Goal: Information Seeking & Learning: Learn about a topic

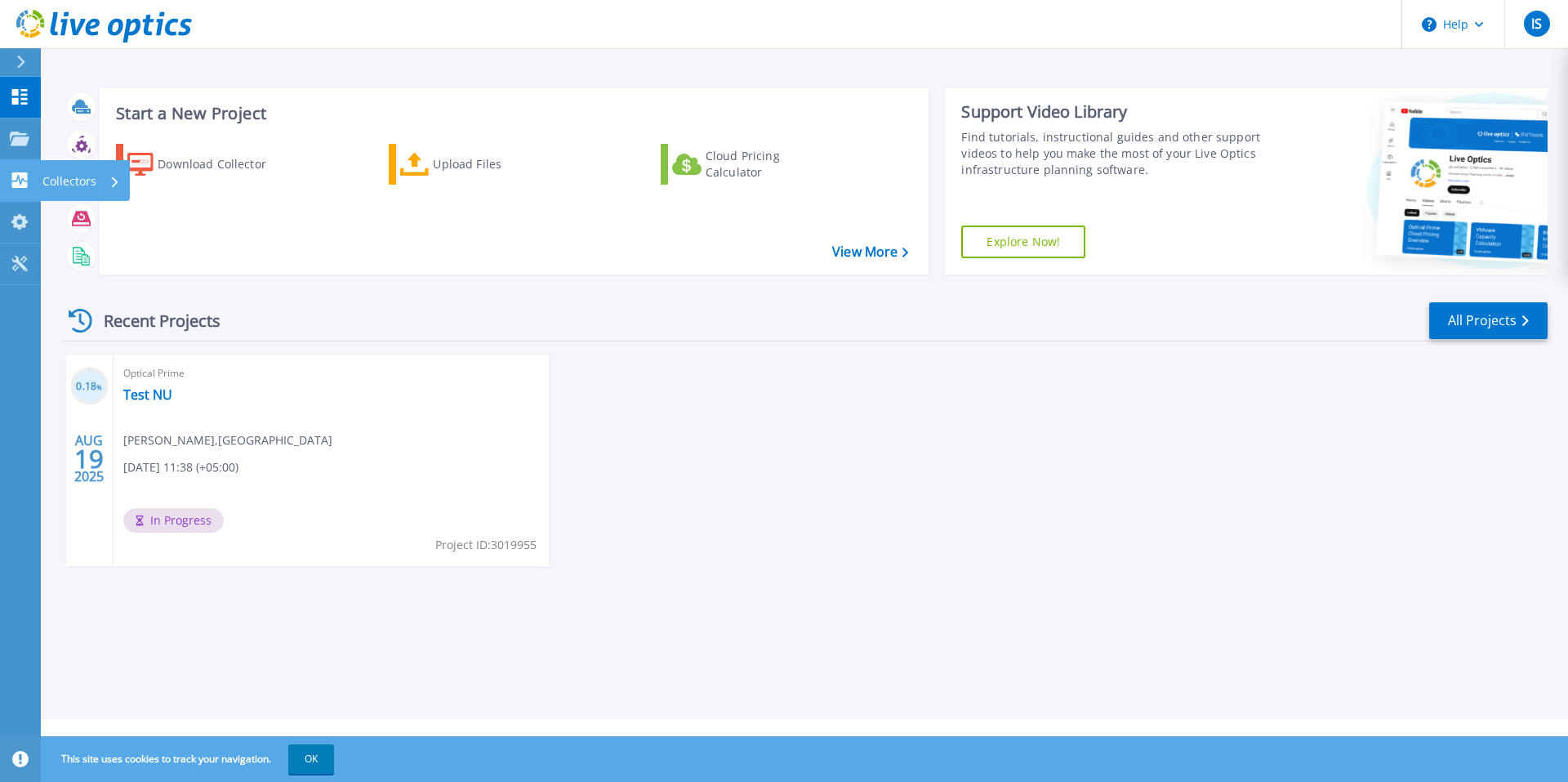
click at [17, 176] on icon at bounding box center [20, 180] width 15 height 15
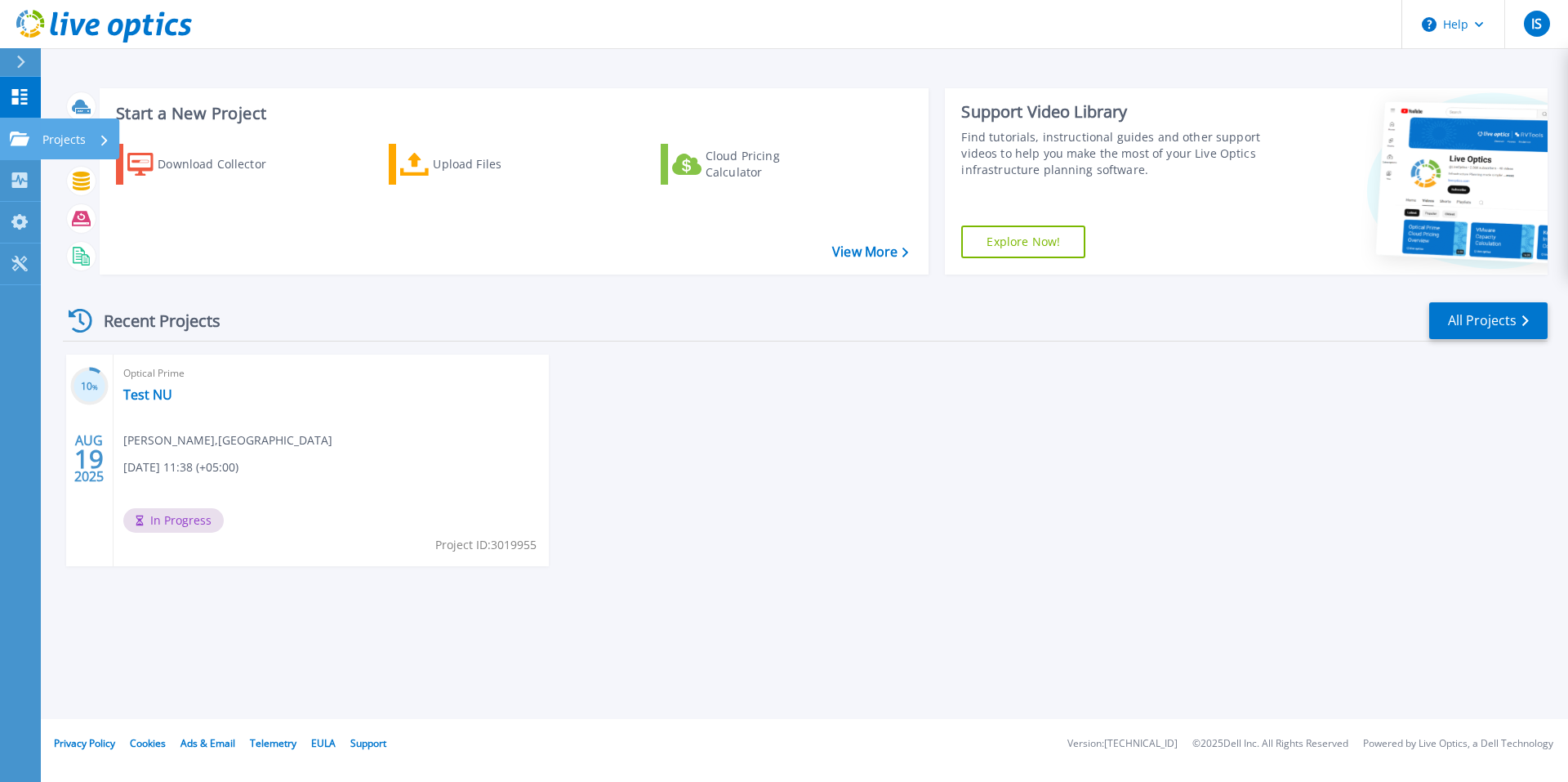
click at [17, 142] on icon at bounding box center [19, 138] width 19 height 13
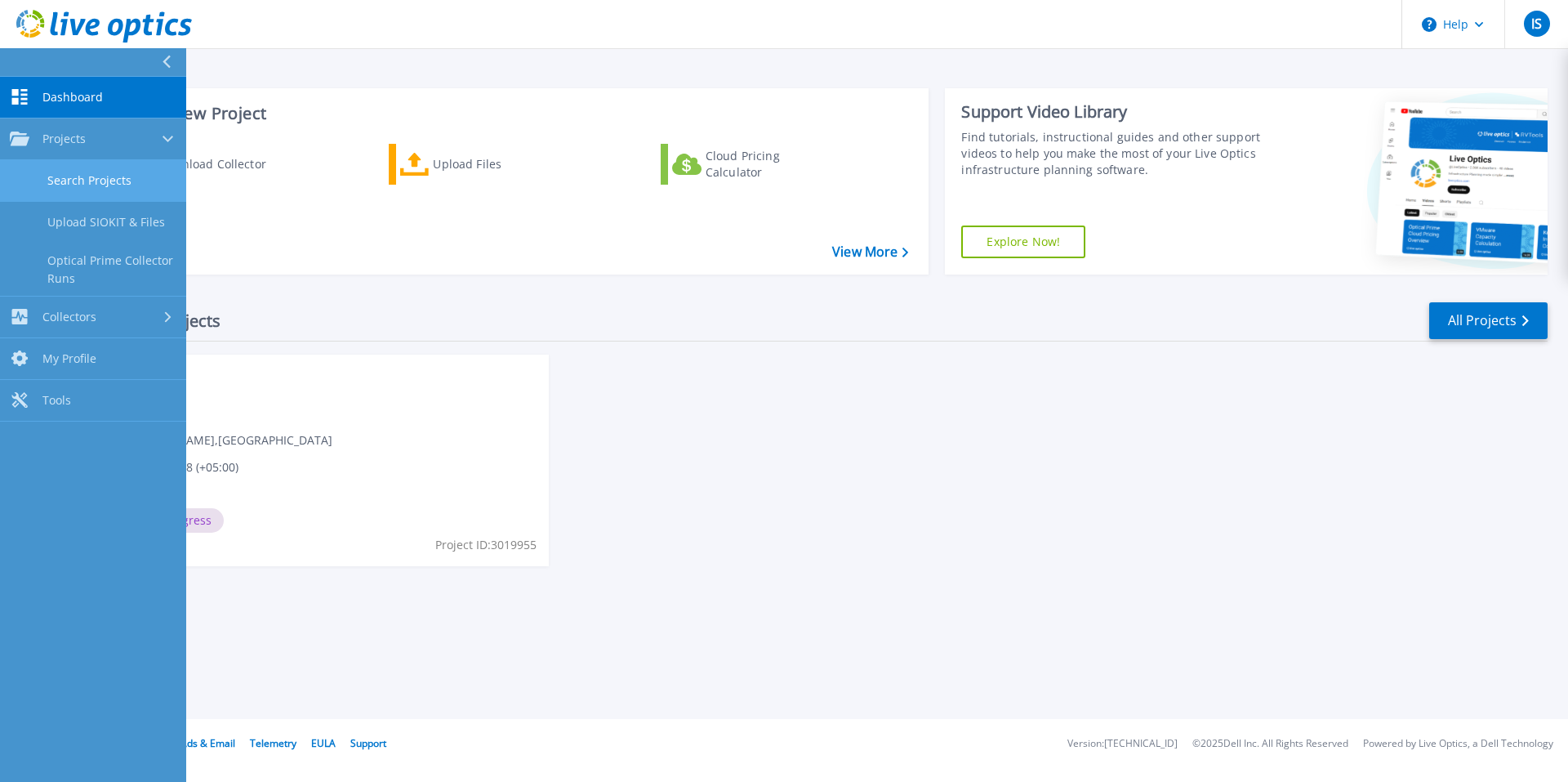
click at [90, 183] on link "Search Projects" at bounding box center [93, 181] width 186 height 41
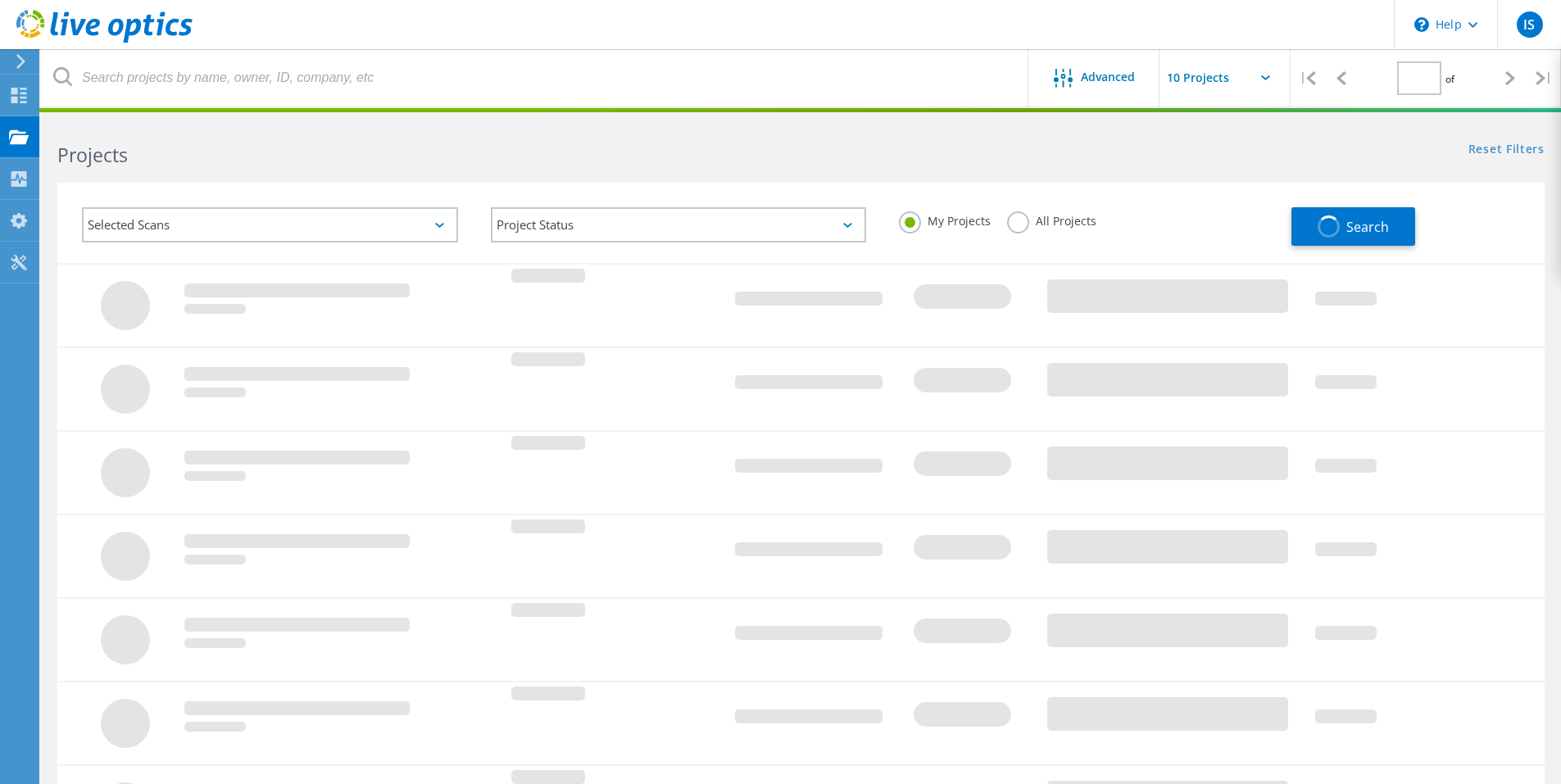
type input "1"
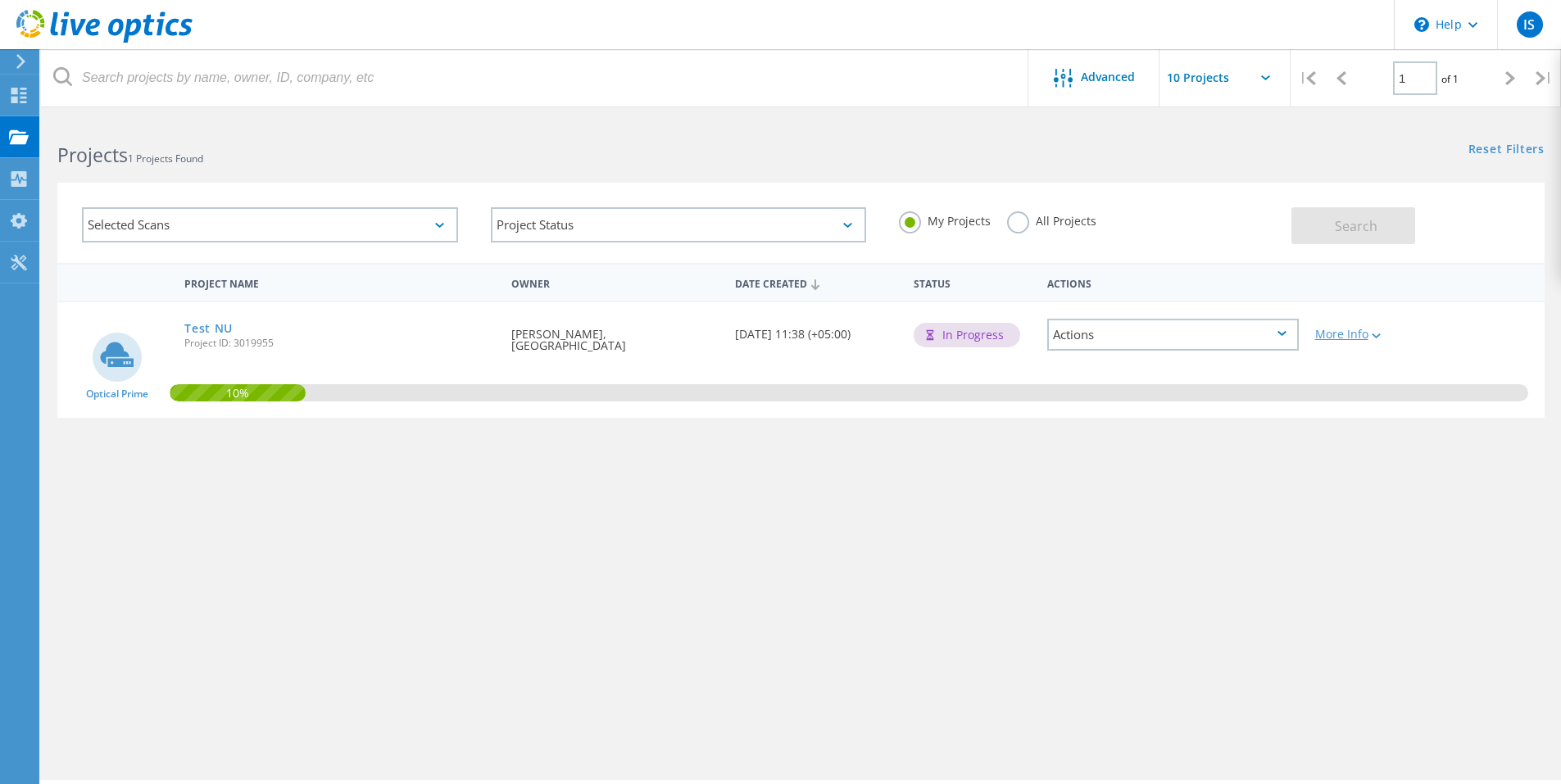
click at [1350, 339] on div "More Info" at bounding box center [1366, 334] width 102 height 12
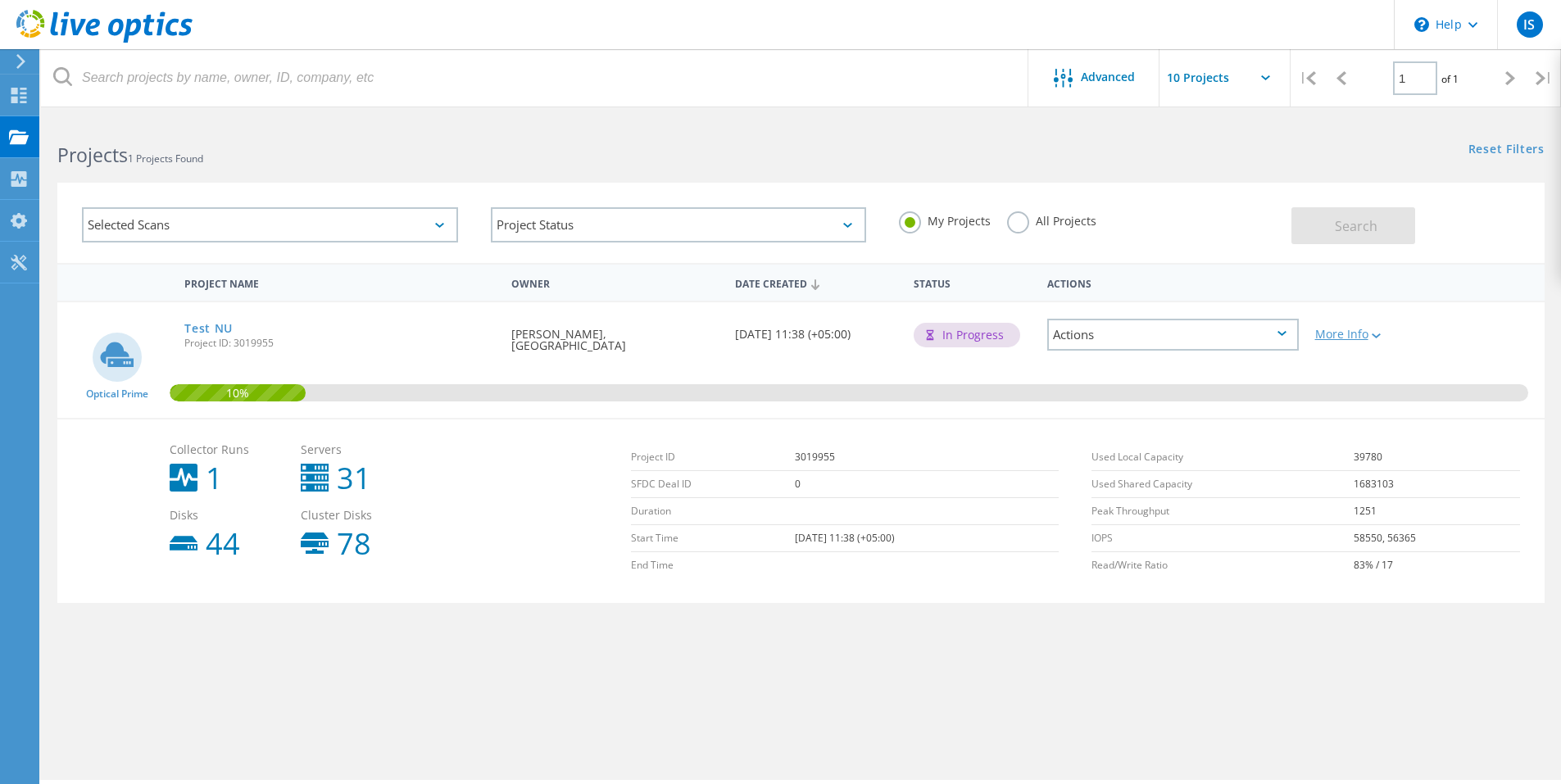
click at [1377, 331] on div at bounding box center [1374, 335] width 13 height 10
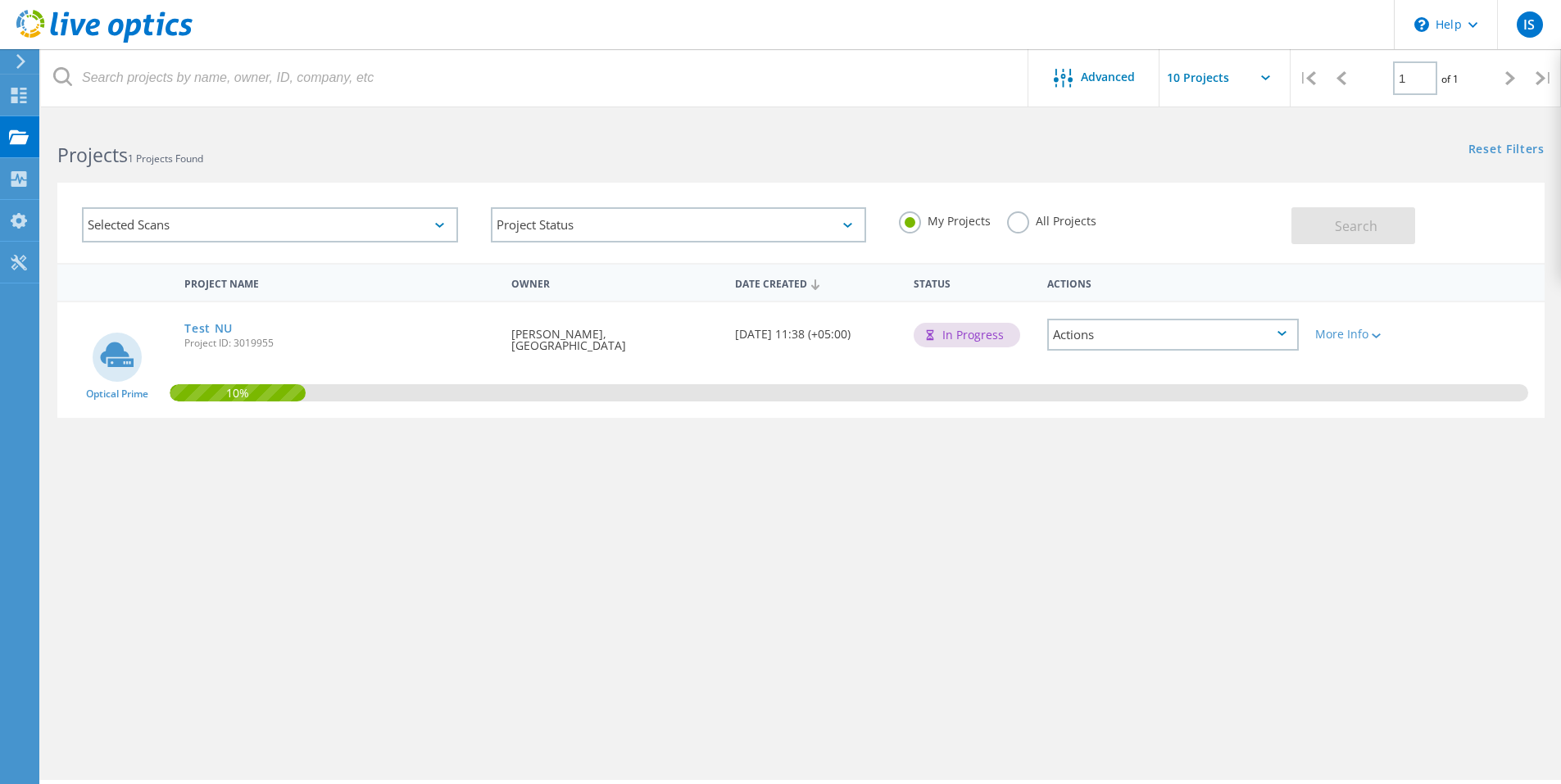
click at [1288, 326] on div "Actions" at bounding box center [1173, 334] width 251 height 32
click at [1238, 331] on div "Project Details" at bounding box center [1173, 334] width 249 height 25
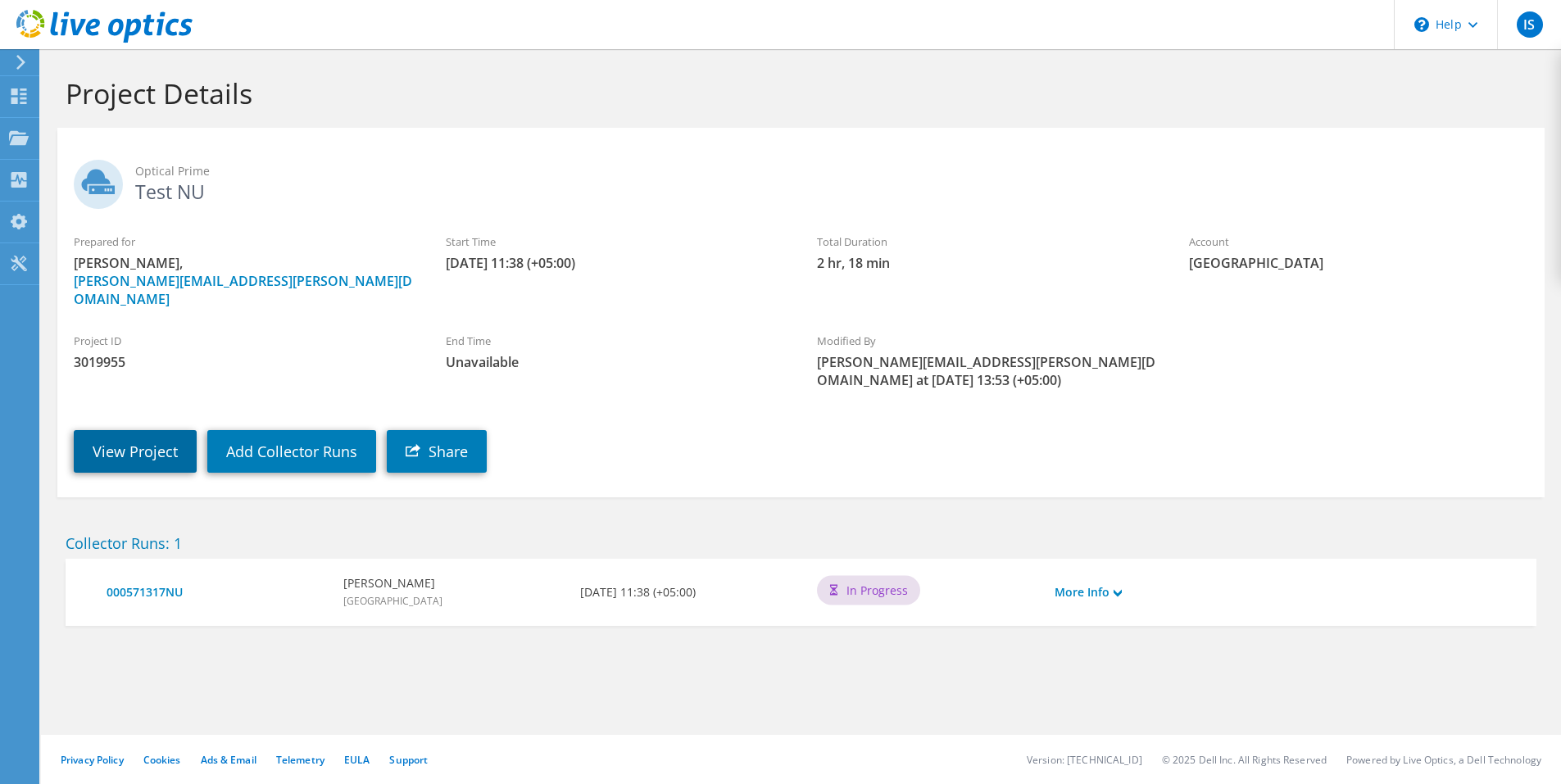
click at [119, 439] on link "View Project" at bounding box center [136, 451] width 123 height 42
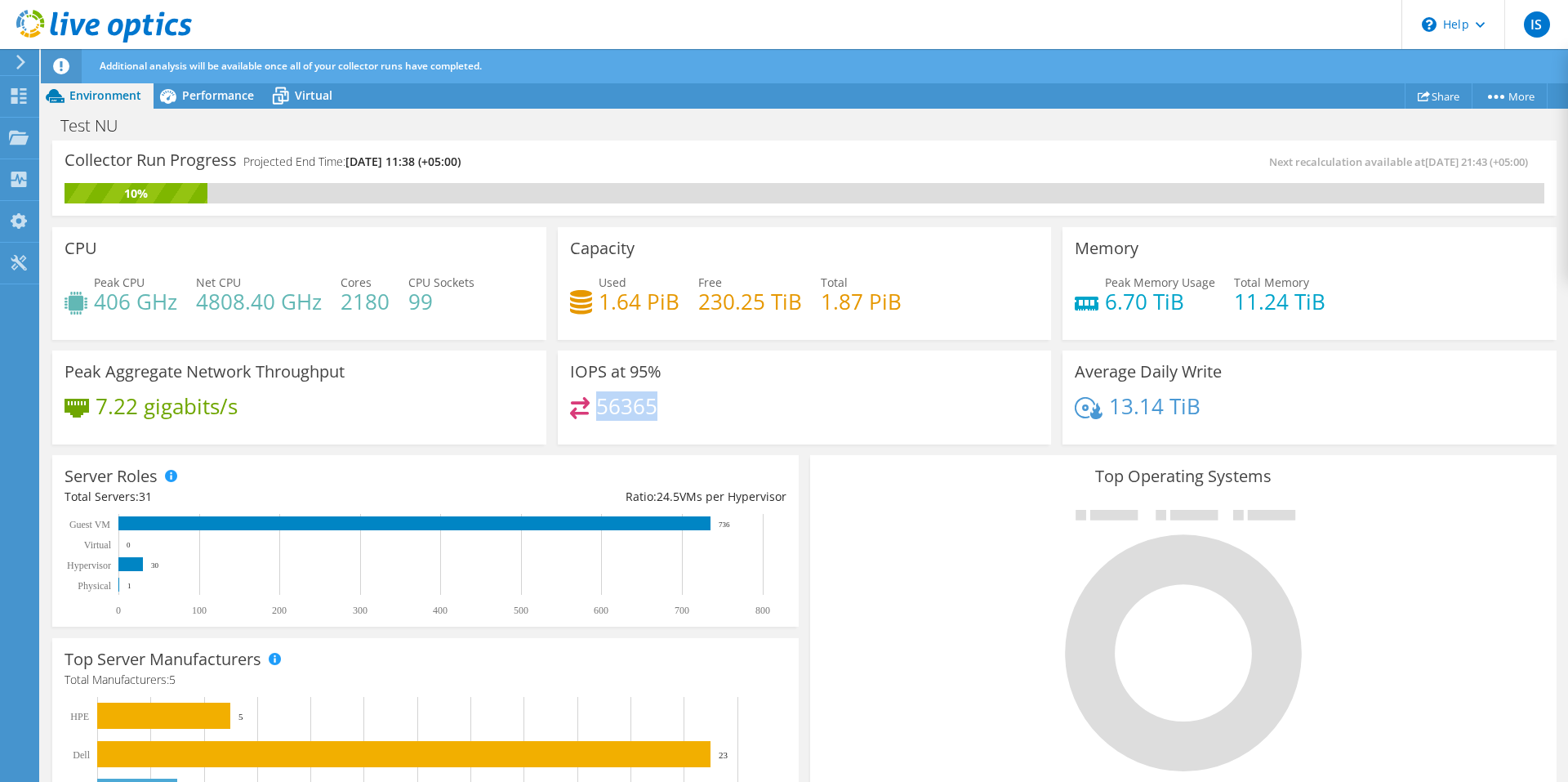
drag, startPoint x: 657, startPoint y: 406, endPoint x: 594, endPoint y: 404, distance: 63.0
click at [594, 404] on div "56365" at bounding box center [805, 414] width 470 height 36
click at [239, 92] on span "Performance" at bounding box center [218, 95] width 72 height 15
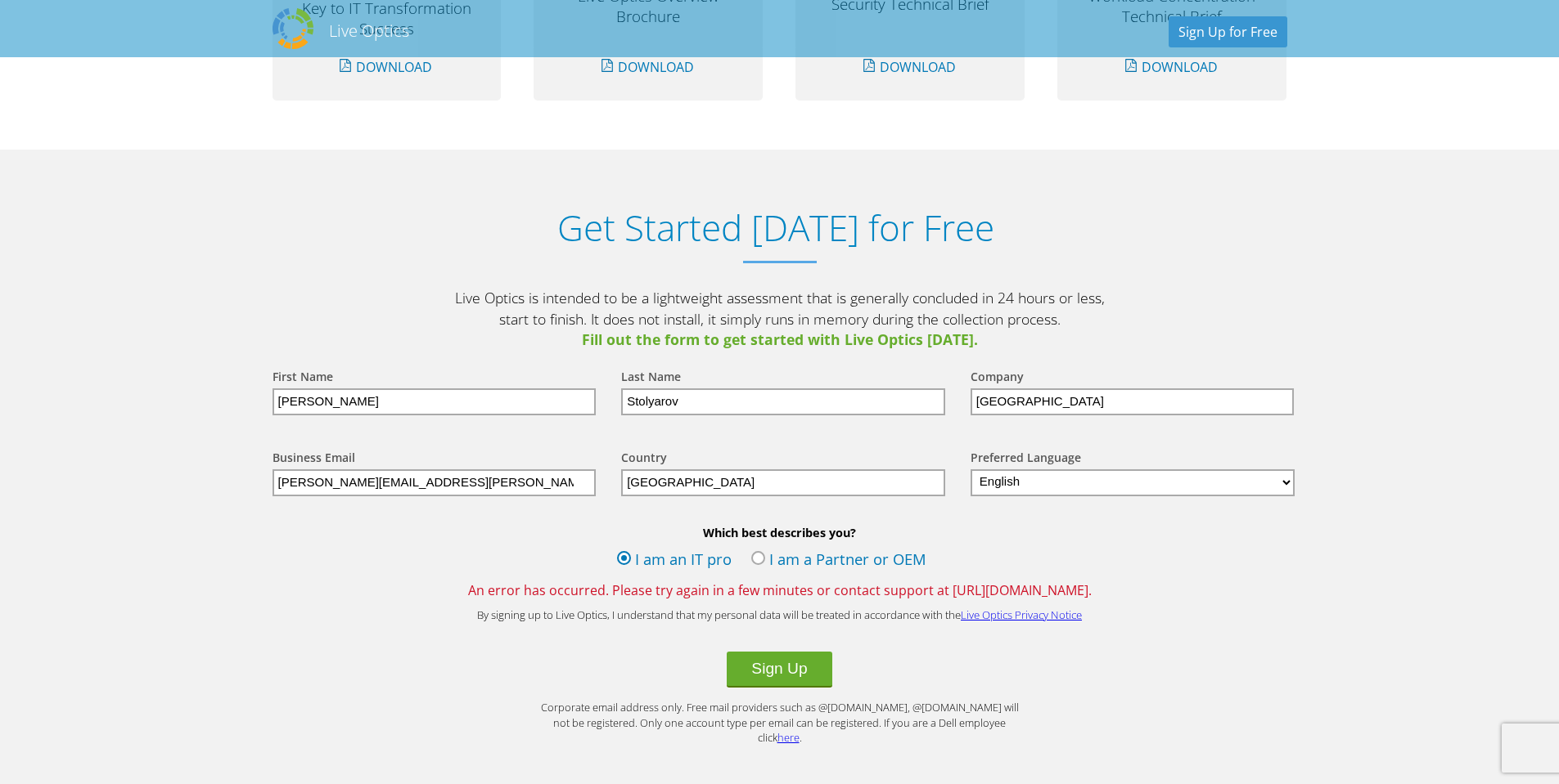
scroll to position [1577, 0]
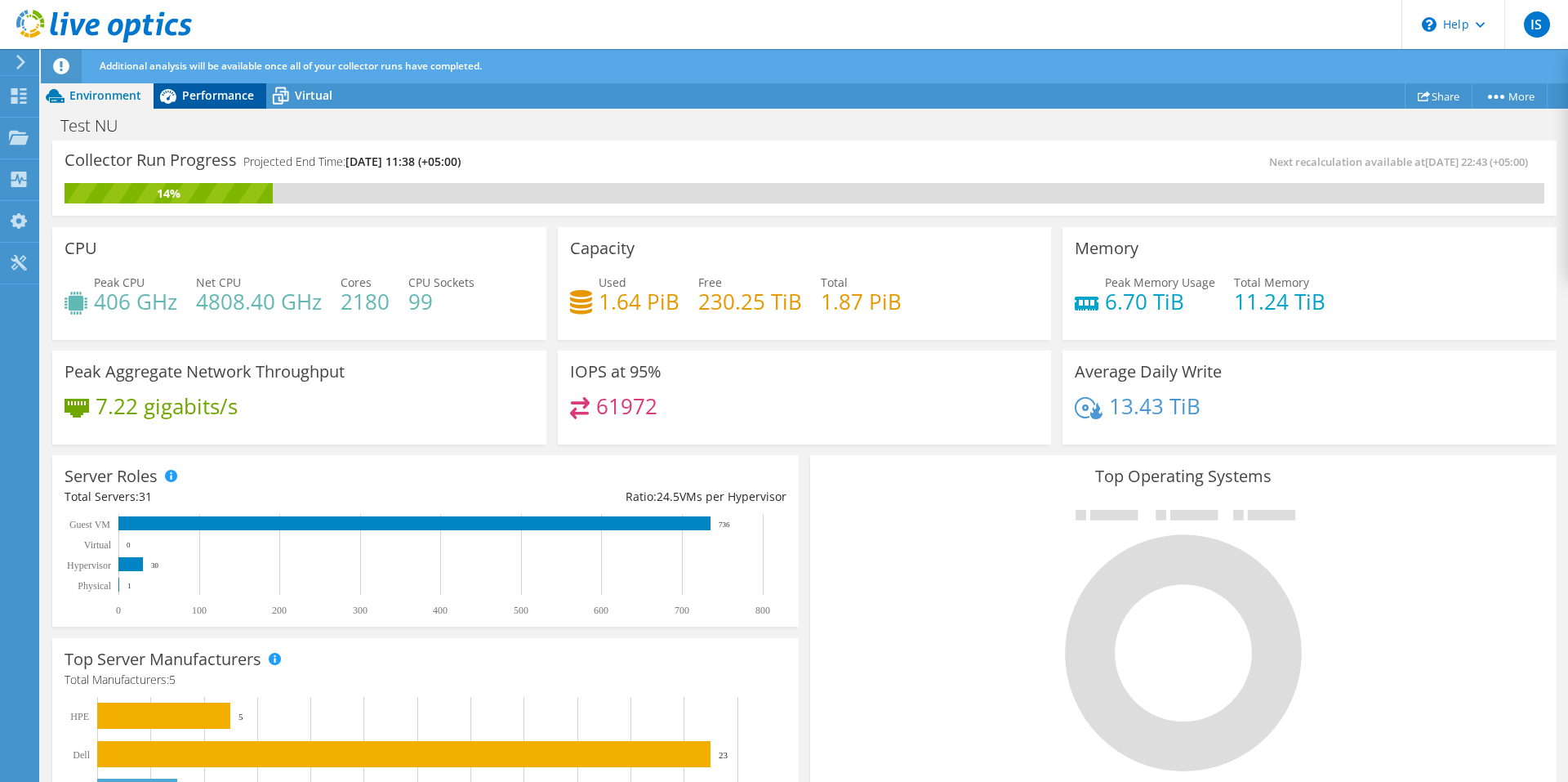
click at [210, 99] on span "Performance" at bounding box center [218, 95] width 72 height 15
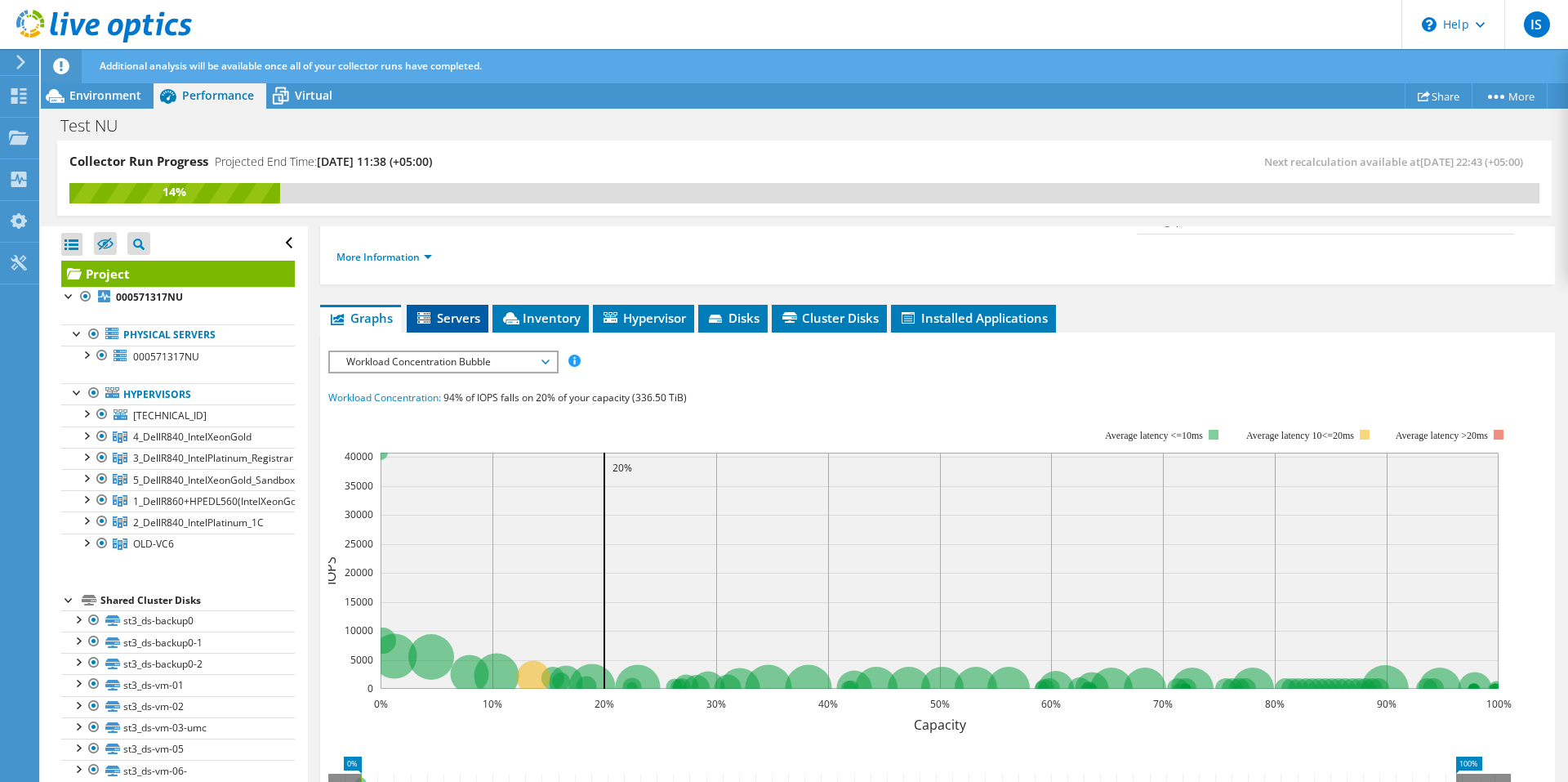
click at [470, 309] on span "Servers" at bounding box center [447, 317] width 65 height 16
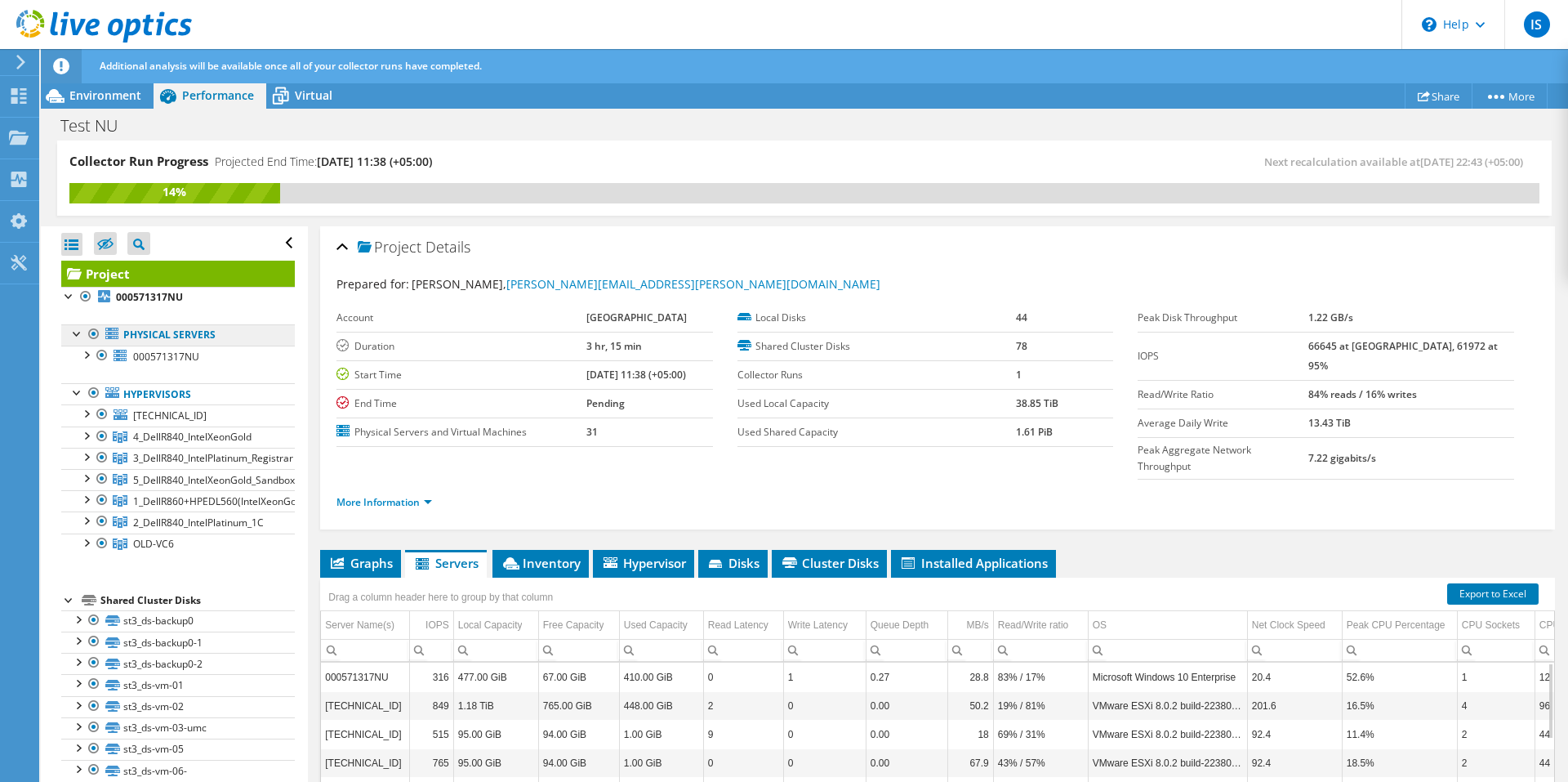
click at [129, 339] on link "Physical Servers" at bounding box center [178, 335] width 233 height 21
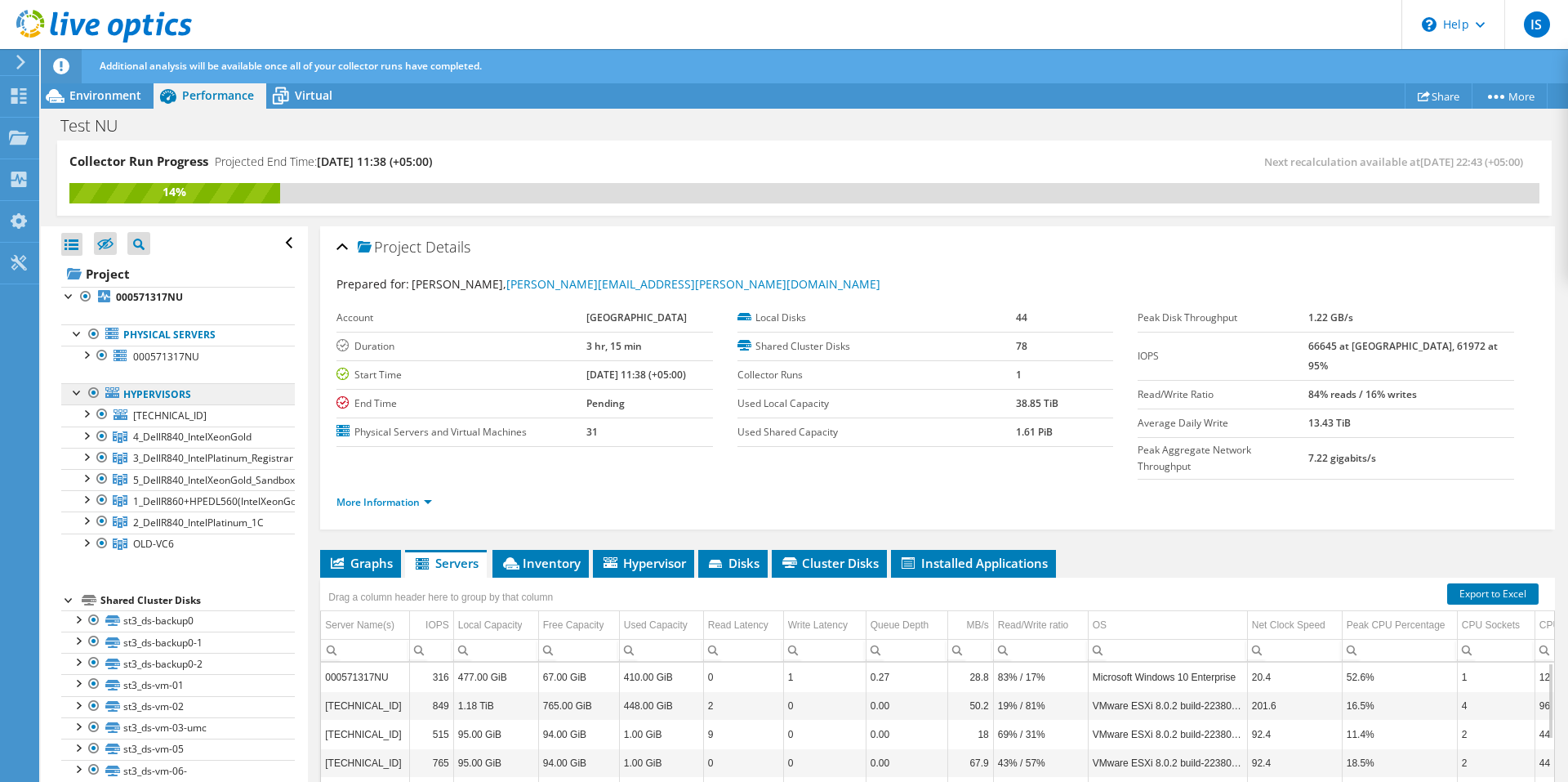
click at [138, 399] on link "Hypervisors" at bounding box center [178, 394] width 233 height 21
click at [123, 390] on link "Hypervisors" at bounding box center [178, 394] width 233 height 21
click at [156, 389] on link "Hypervisors" at bounding box center [178, 394] width 233 height 21
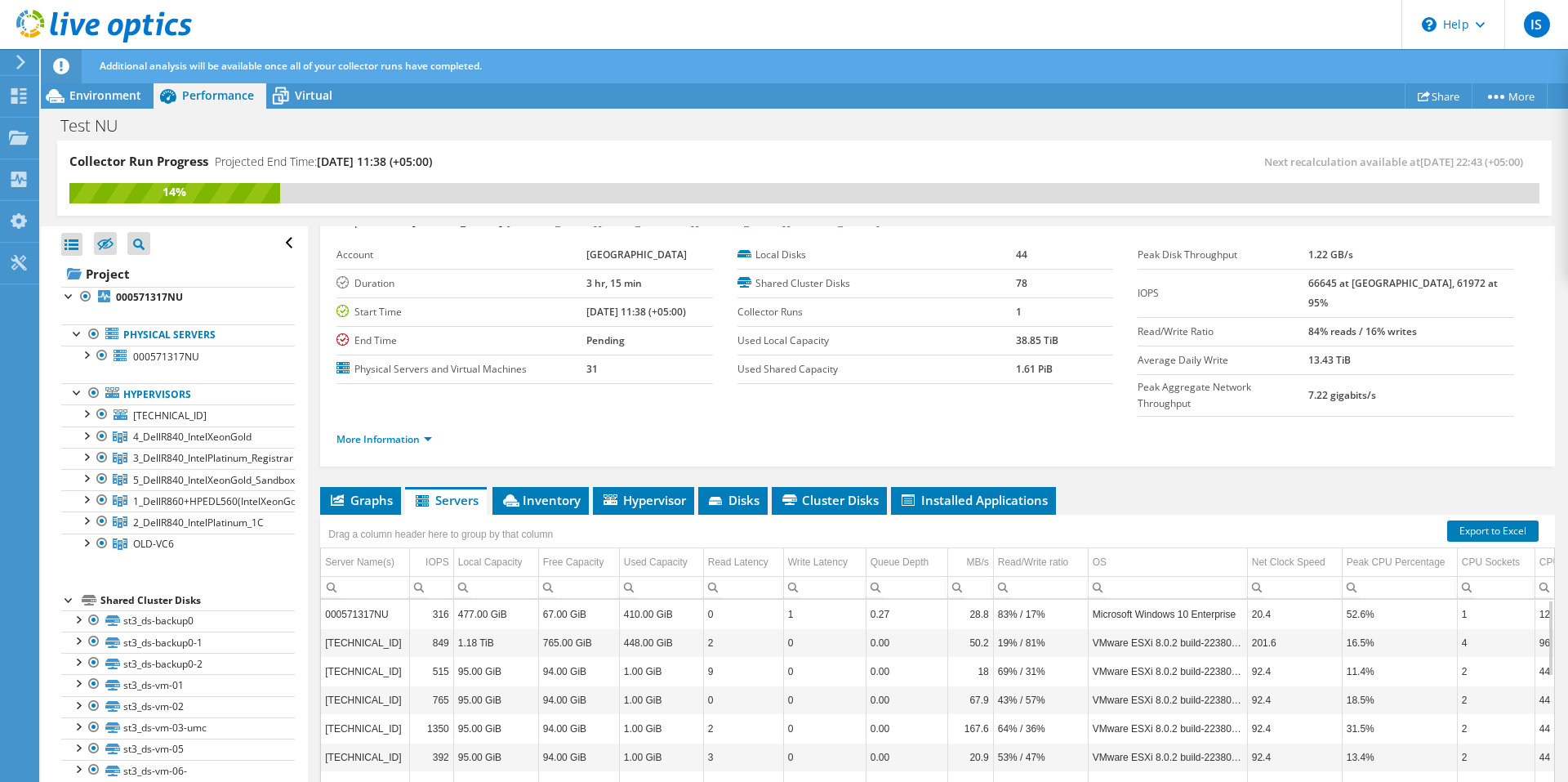
scroll to position [163, 0]
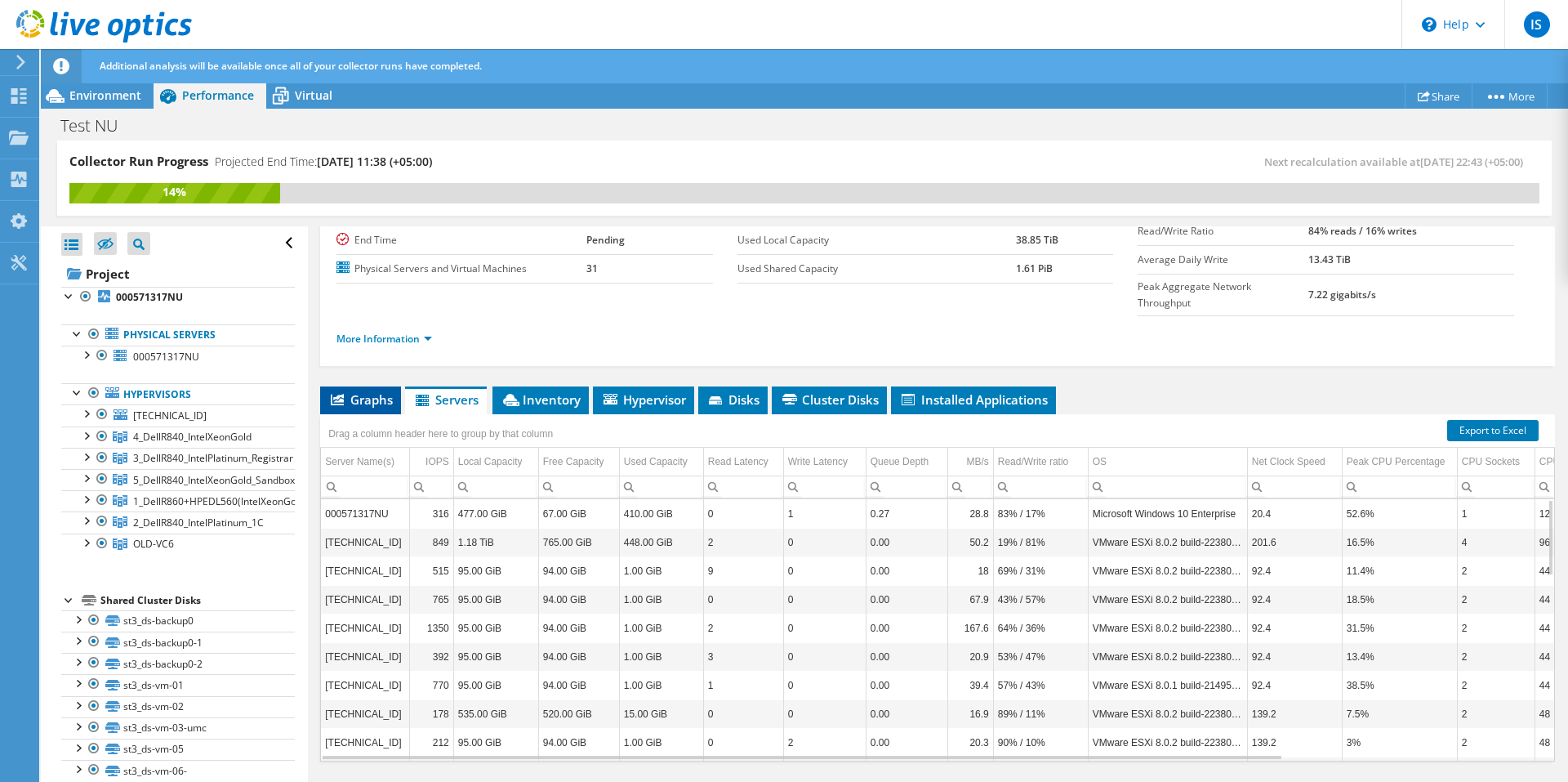
click at [374, 391] on span "Graphs" at bounding box center [360, 399] width 64 height 16
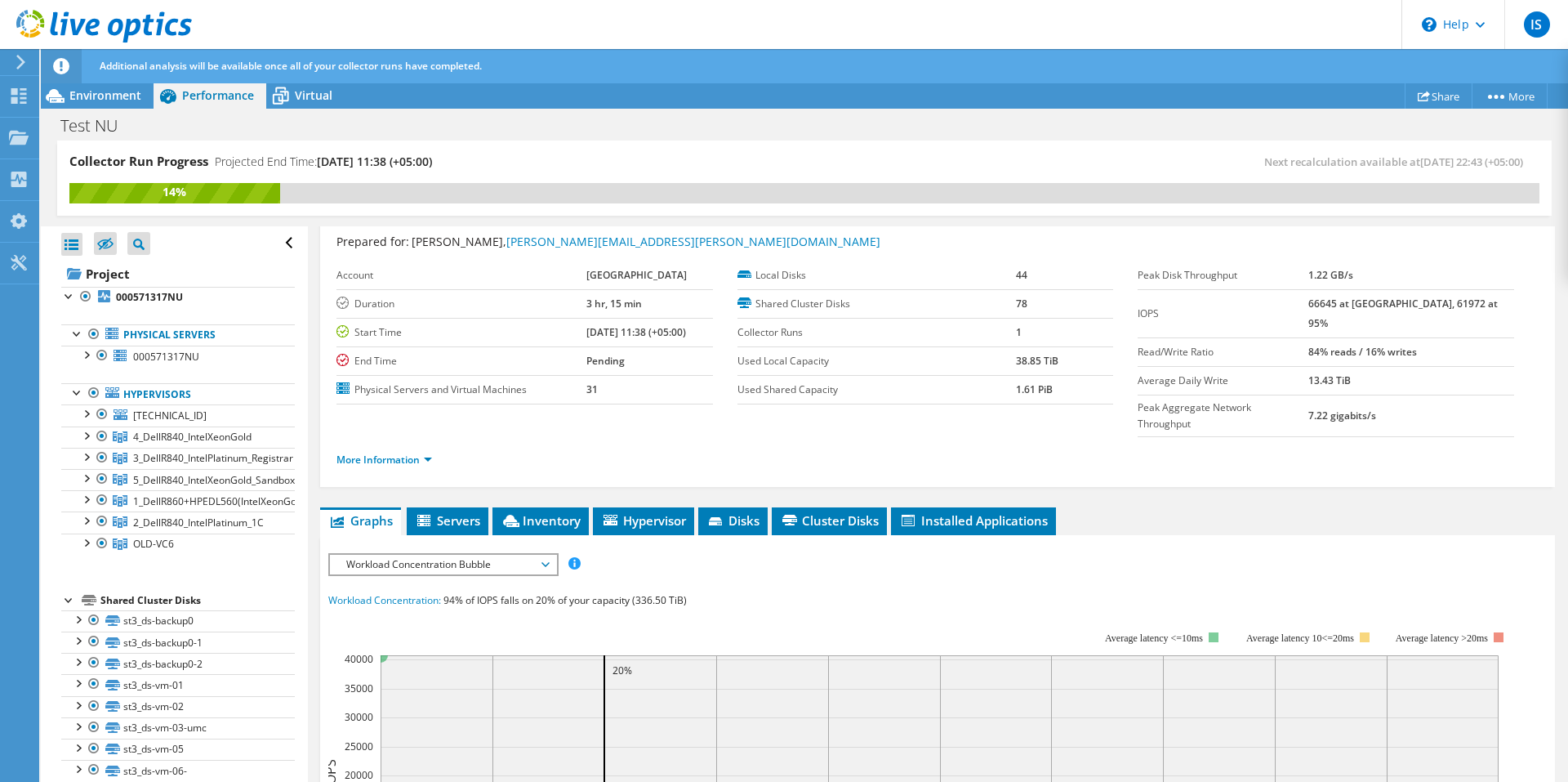
scroll to position [0, 0]
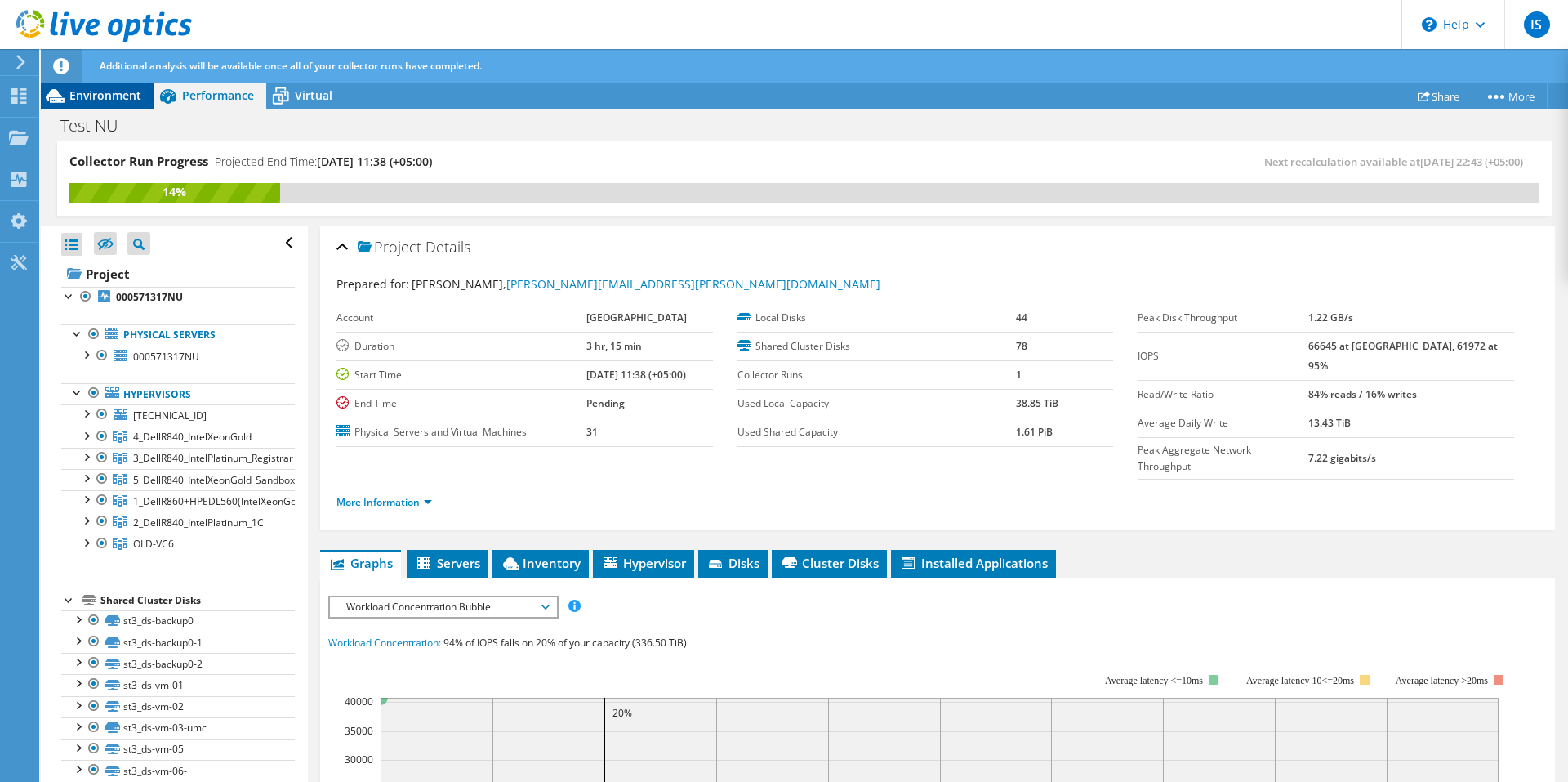
click at [105, 104] on div "Environment" at bounding box center [97, 95] width 112 height 26
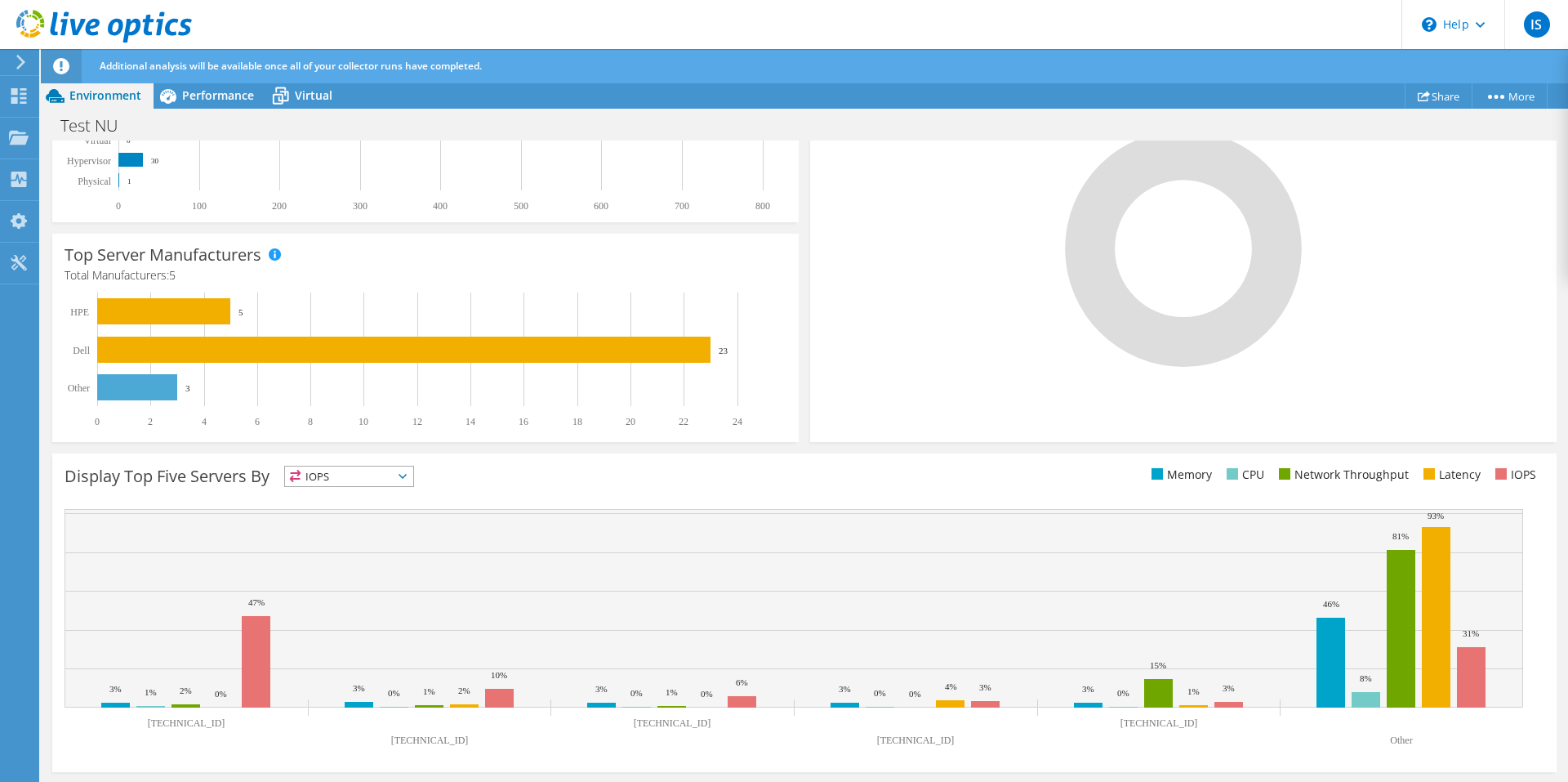
scroll to position [82, 0]
click at [208, 94] on span "Performance" at bounding box center [218, 95] width 72 height 15
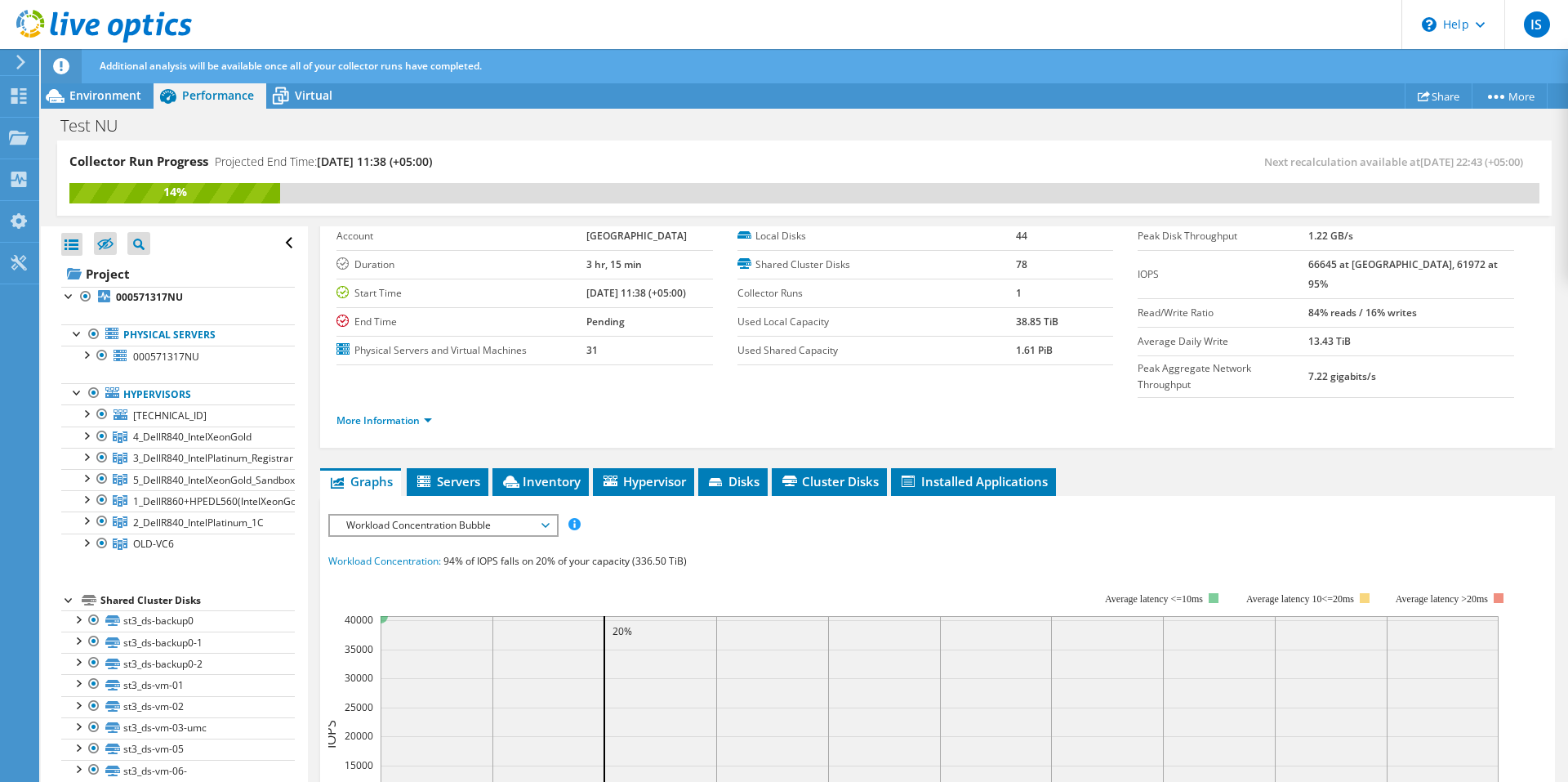
click at [538, 516] on span "Workload Concentration Bubble" at bounding box center [443, 525] width 210 height 19
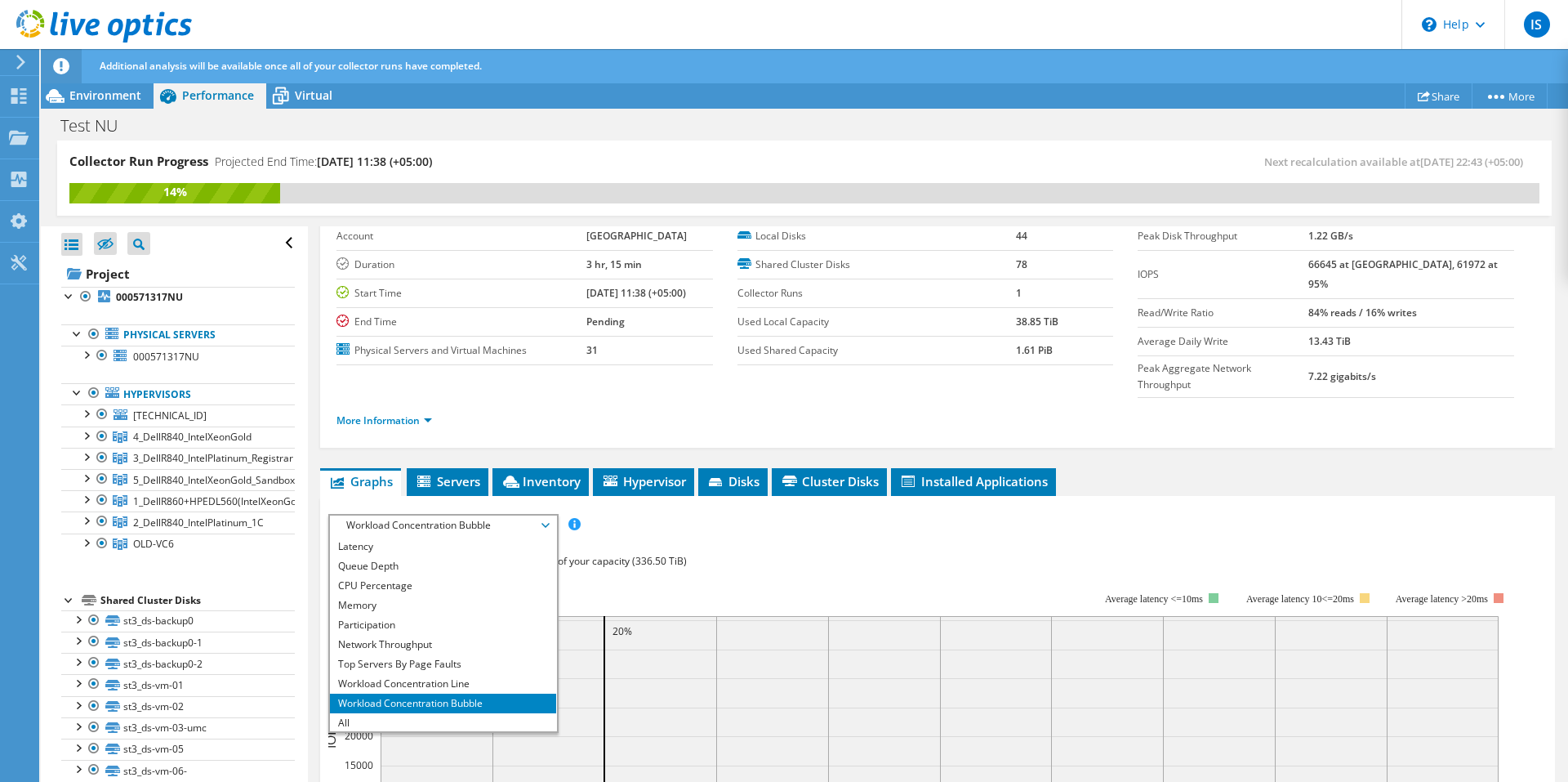
scroll to position [59, 0]
click at [455, 712] on li "All" at bounding box center [444, 721] width 227 height 19
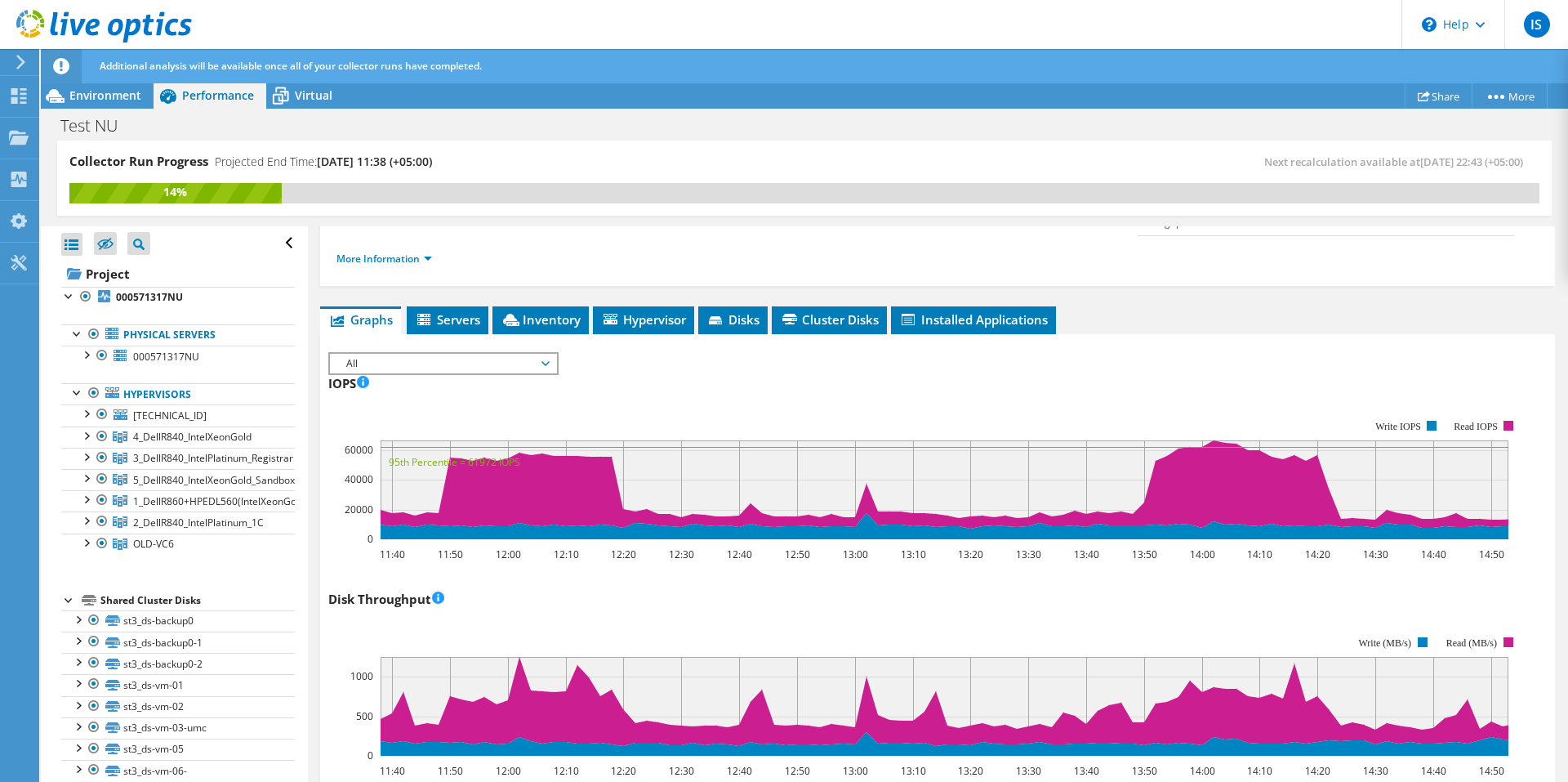
scroll to position [163, 0]
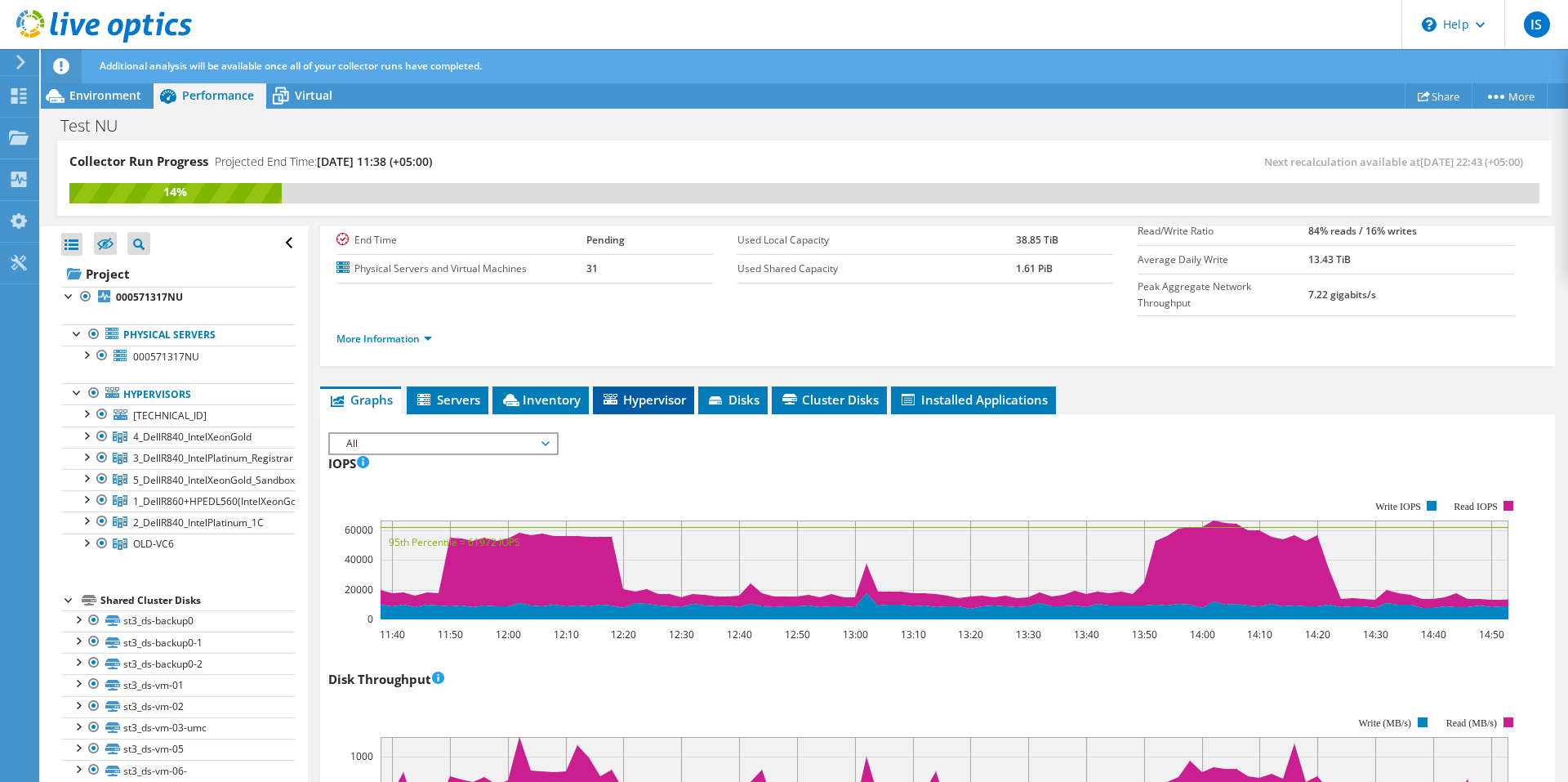
click at [659, 391] on span "Hypervisor" at bounding box center [643, 399] width 84 height 16
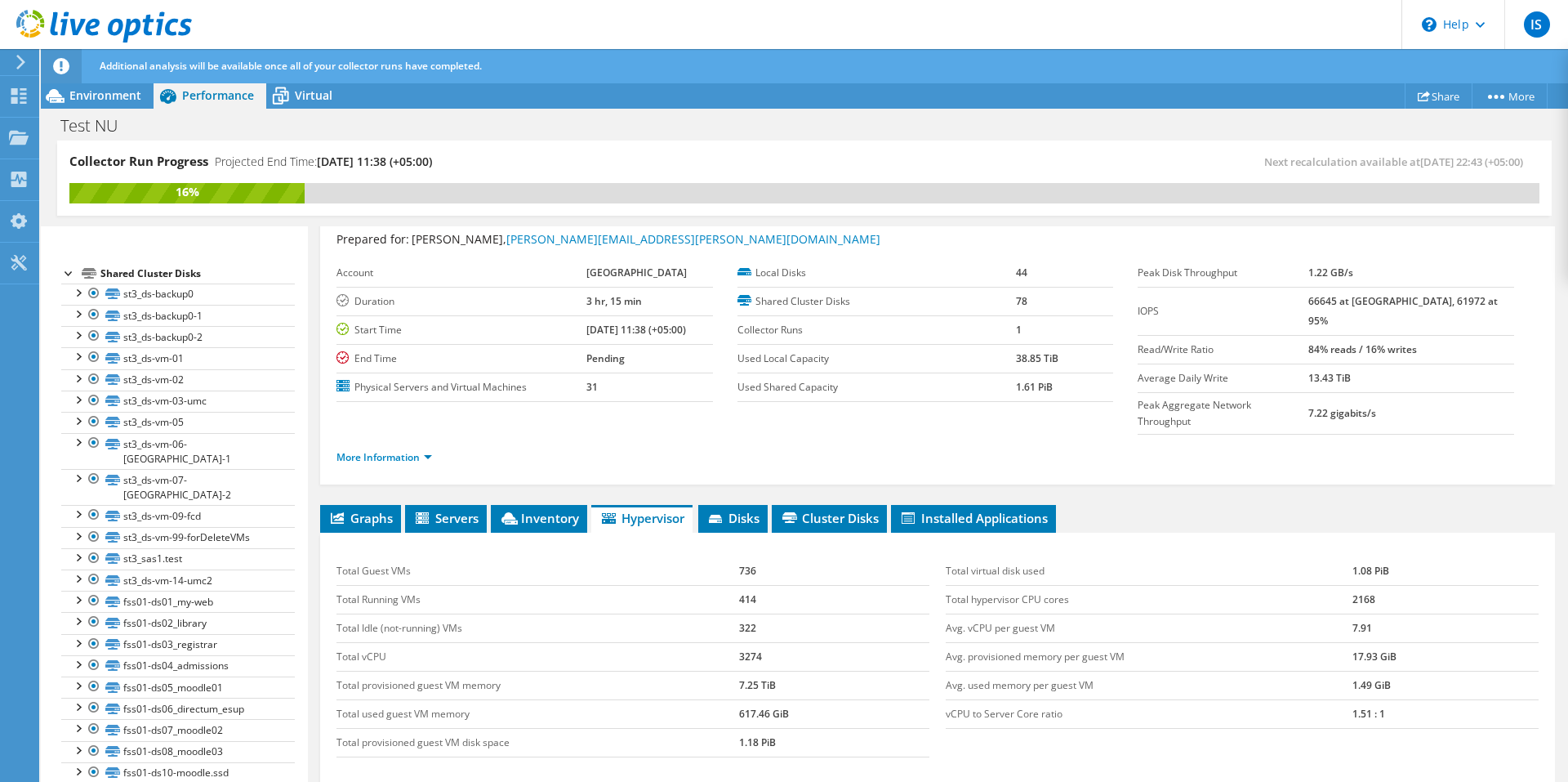
scroll to position [0, 0]
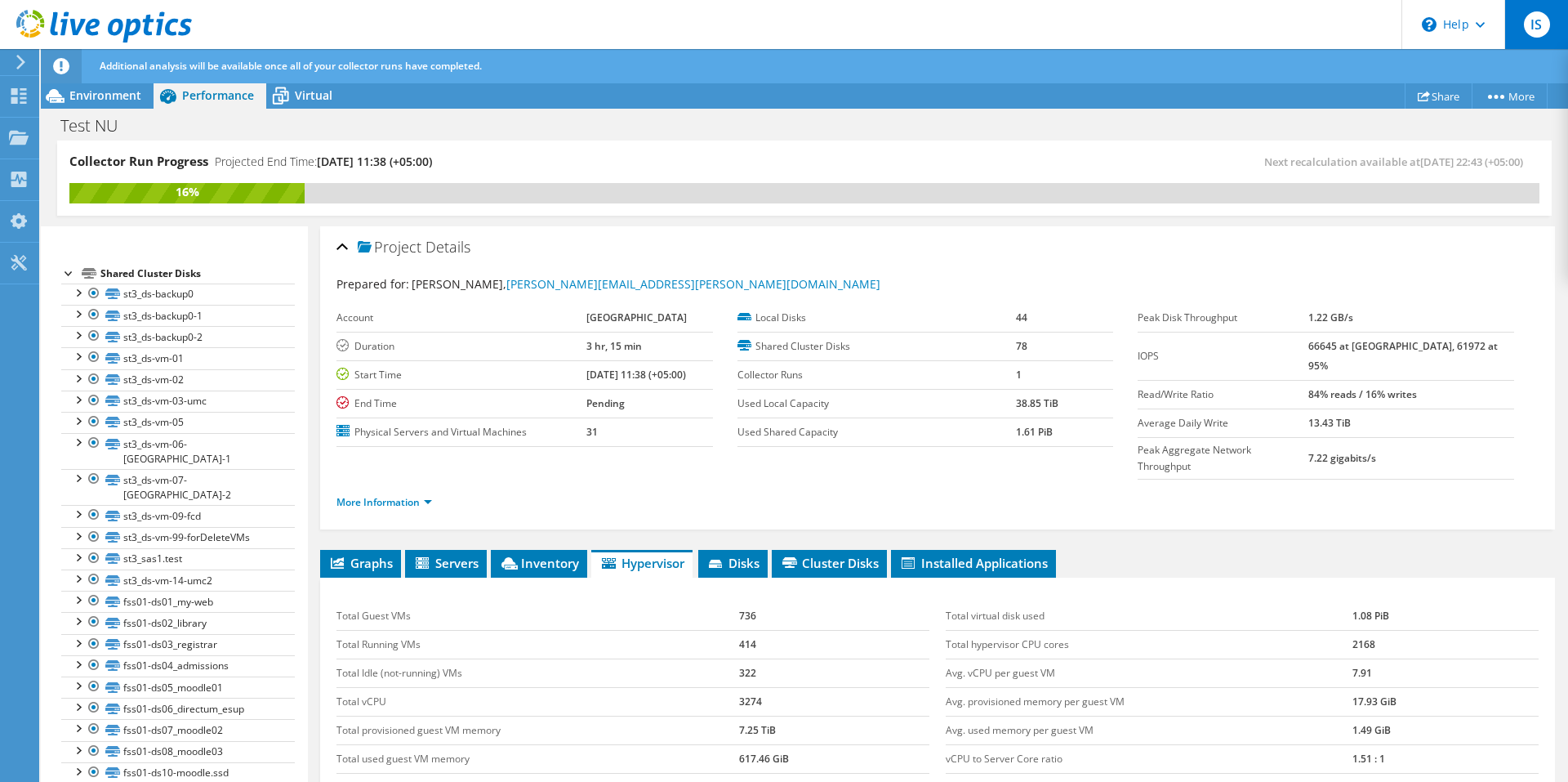
click at [1542, 21] on span "IS" at bounding box center [1536, 24] width 26 height 26
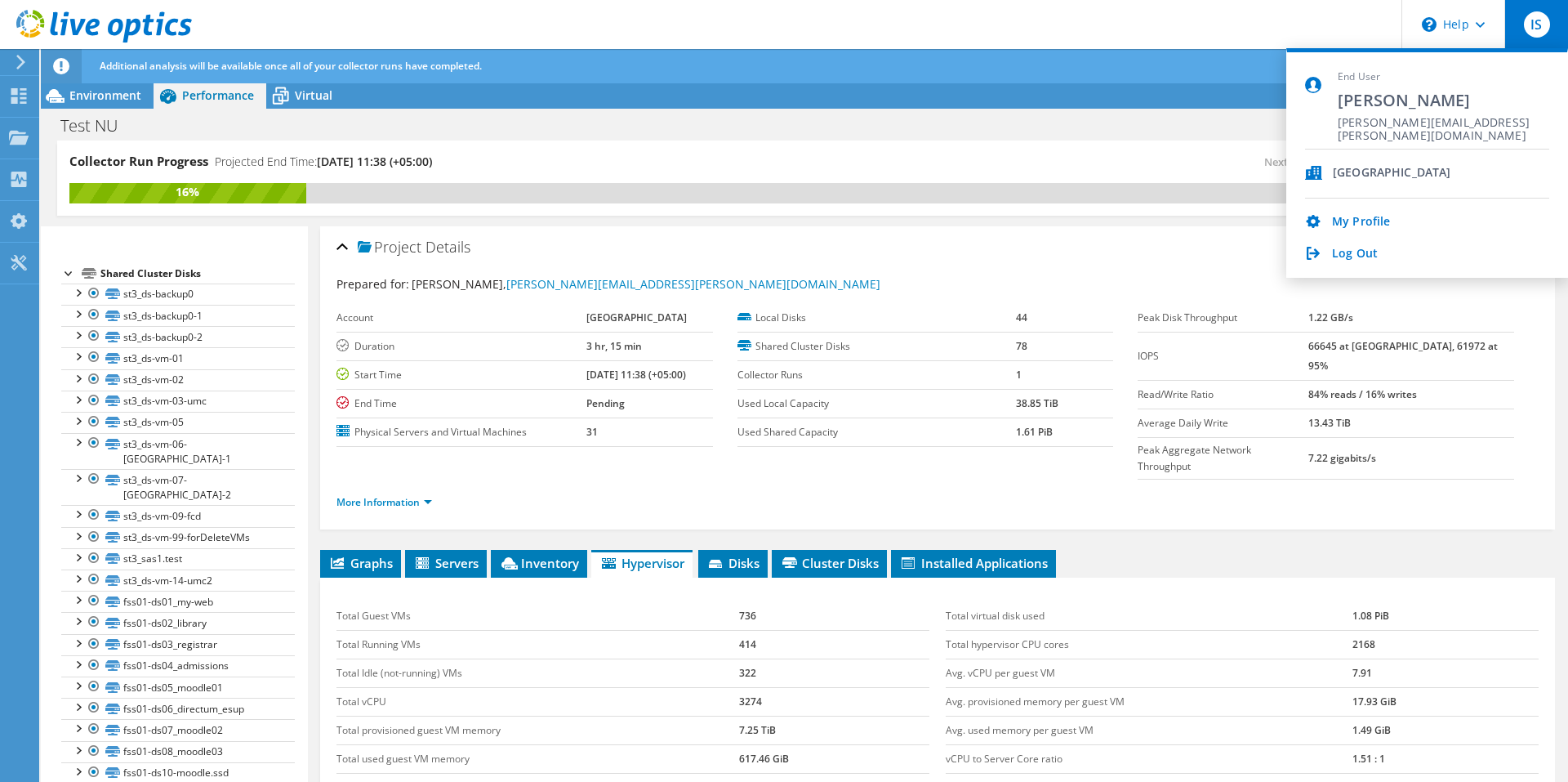
click at [1202, 19] on header "IS End User [PERSON_NAME] [PERSON_NAME][EMAIL_ADDRESS][PERSON_NAME][DOMAIN_NAME…" at bounding box center [784, 24] width 1568 height 49
